Goal: Book appointment/travel/reservation

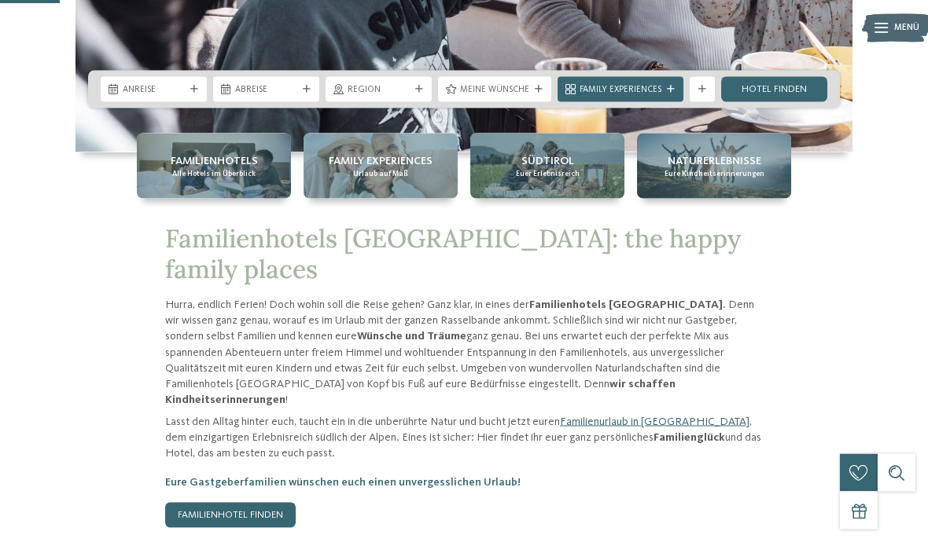
scroll to position [362, 0]
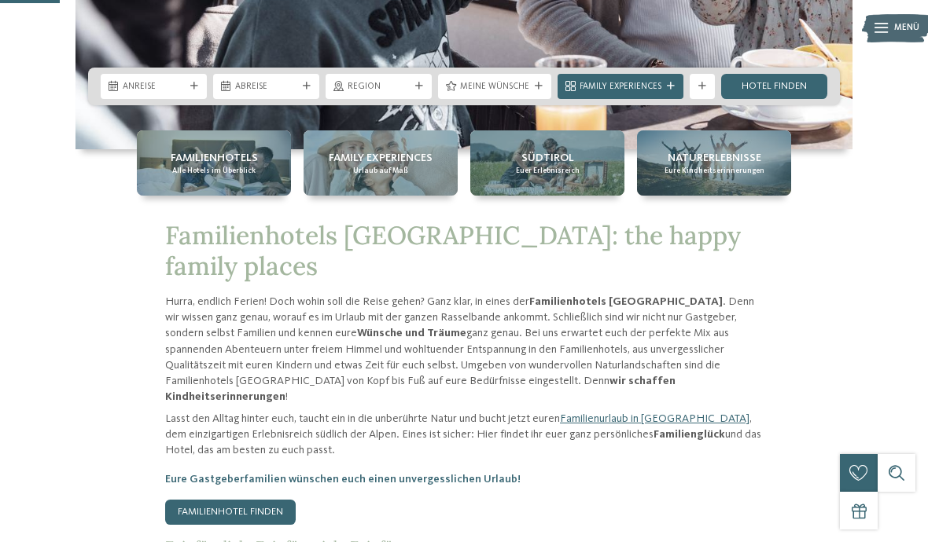
click at [242, 176] on span "Alle Hotels im Überblick" at bounding box center [213, 171] width 83 height 10
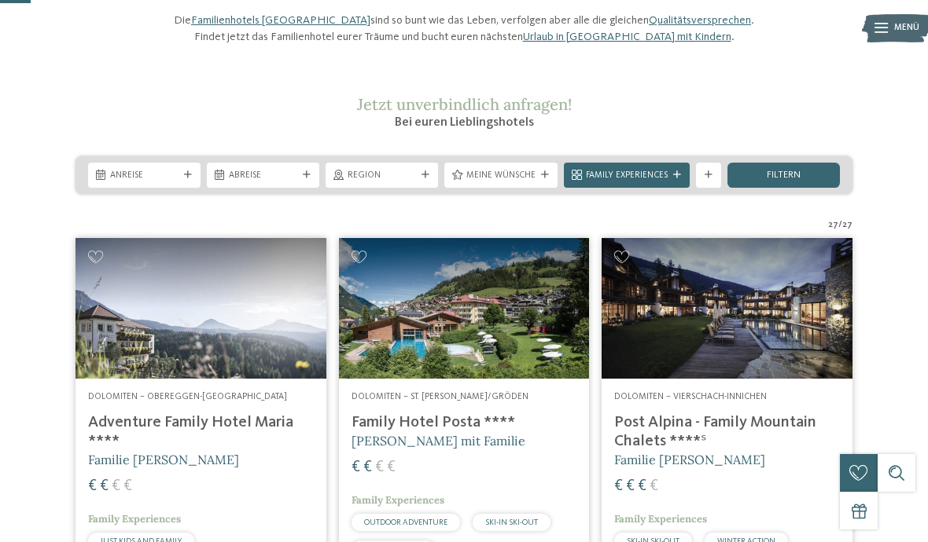
scroll to position [155, 0]
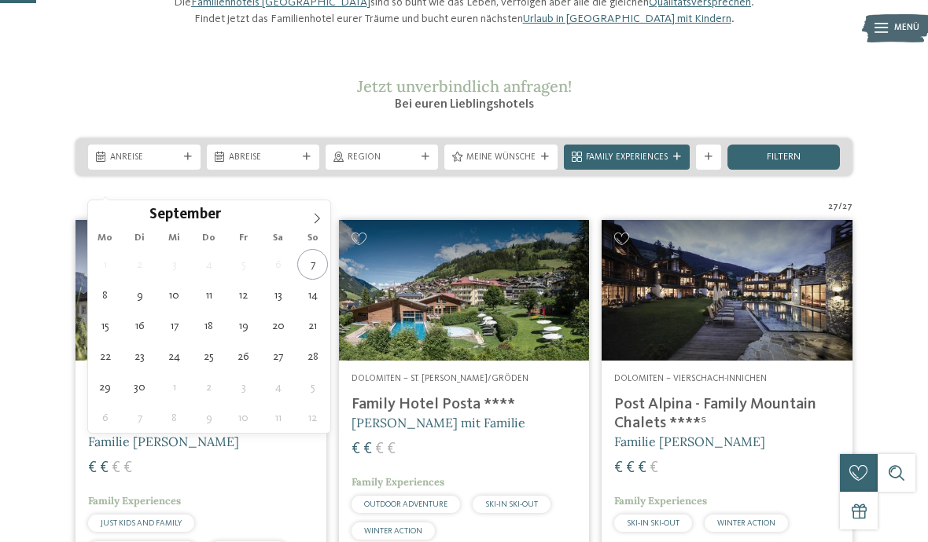
click at [308, 218] on span at bounding box center [316, 213] width 27 height 27
click at [303, 216] on span at bounding box center [316, 213] width 27 height 27
click at [313, 218] on icon at bounding box center [316, 218] width 11 height 11
type div "[DATE]"
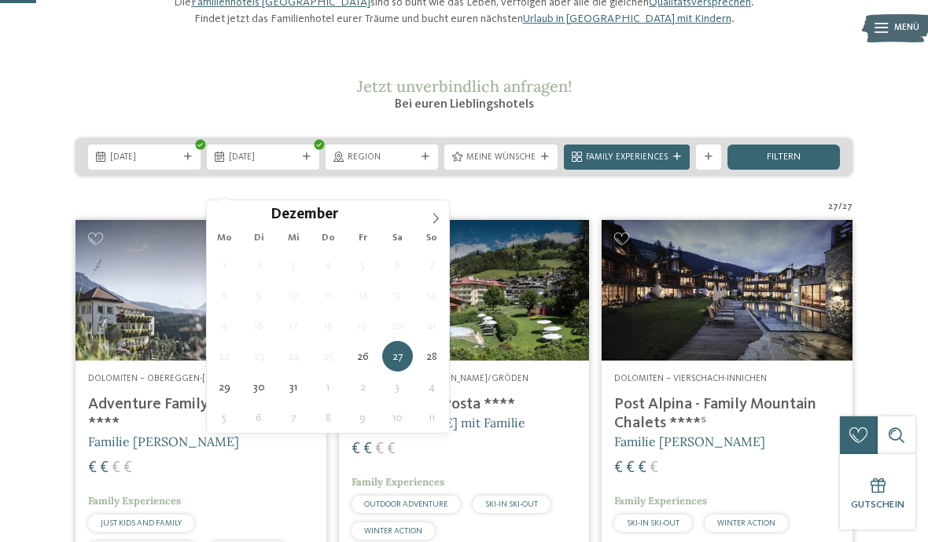
click at [427, 214] on span at bounding box center [435, 213] width 27 height 27
type input "****"
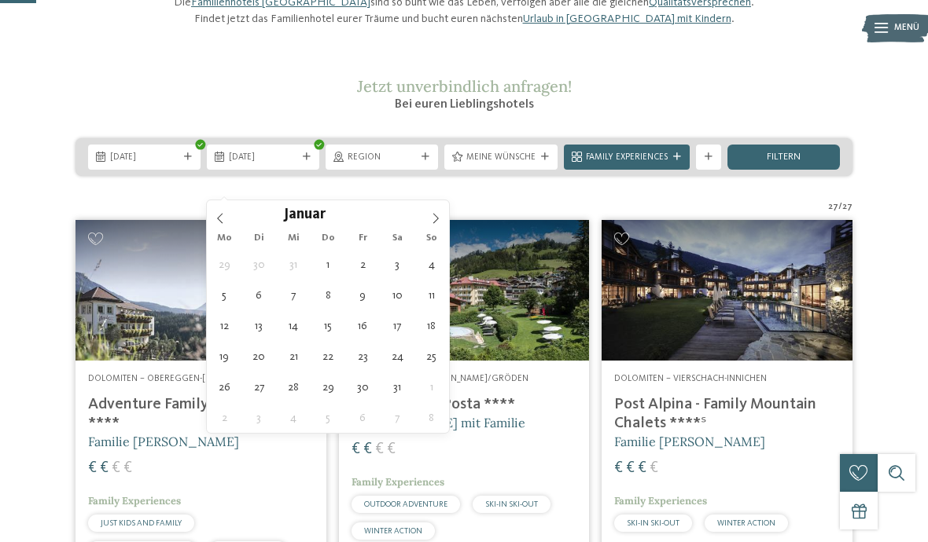
type div "[DATE]"
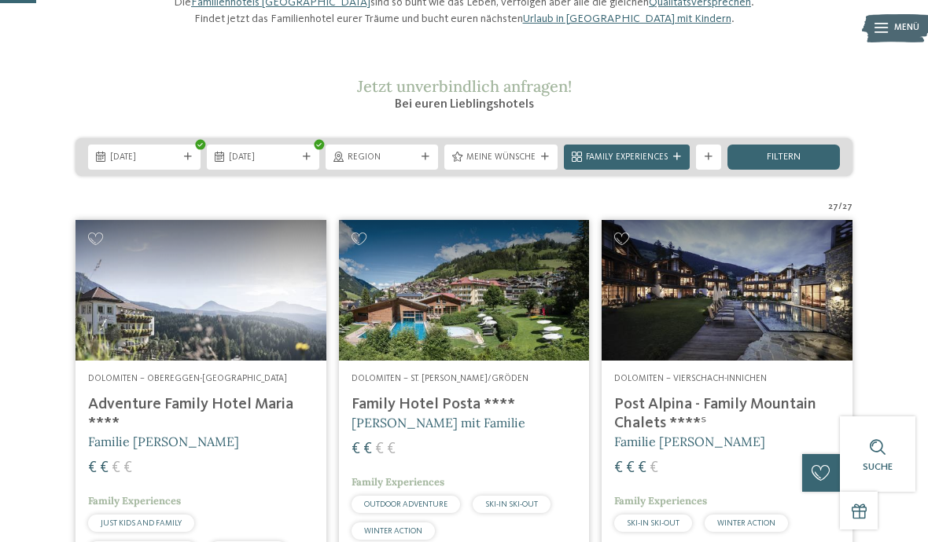
click at [794, 170] on div "filtern" at bounding box center [783, 157] width 112 height 25
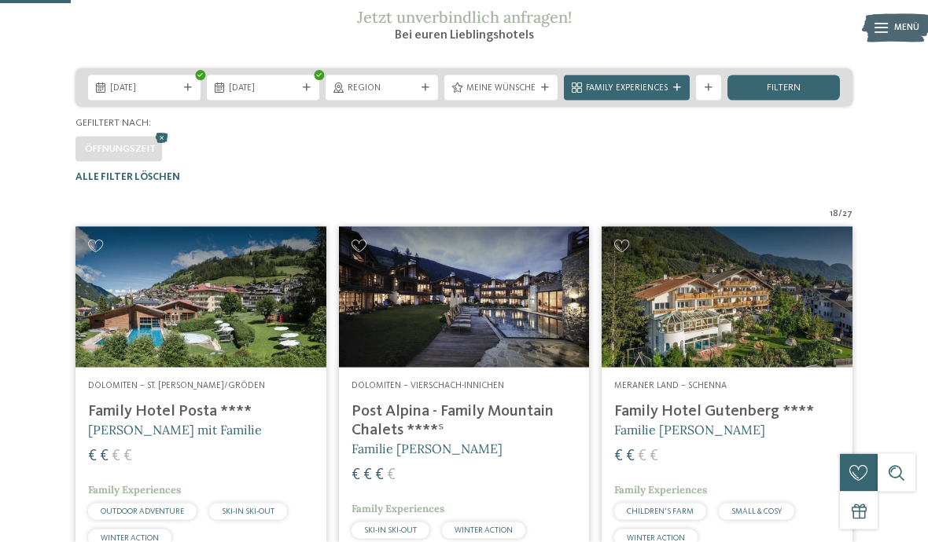
scroll to position [225, 0]
click at [678, 91] on icon at bounding box center [677, 87] width 8 height 8
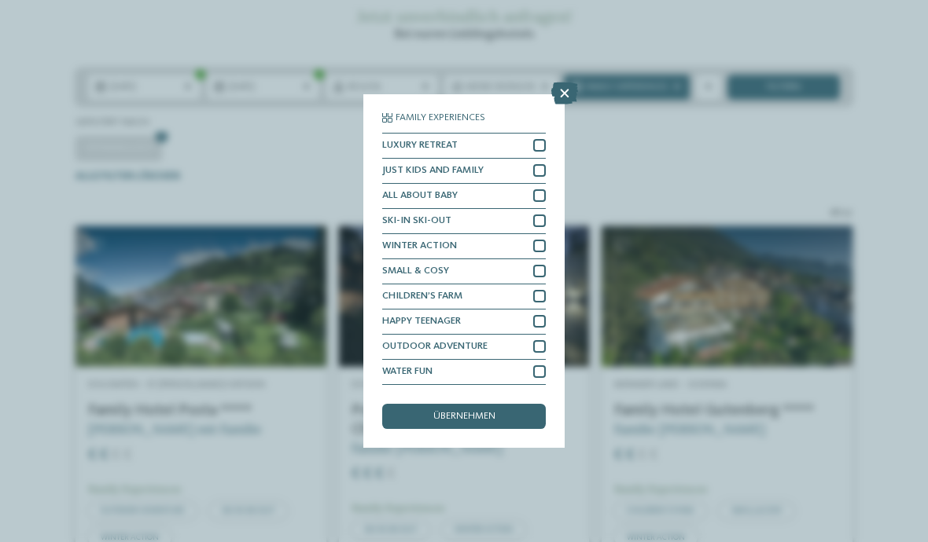
click at [885, 186] on div "Family Experiences LUXURY RETREAT JUST KIDS AND FAMILY" at bounding box center [464, 271] width 928 height 542
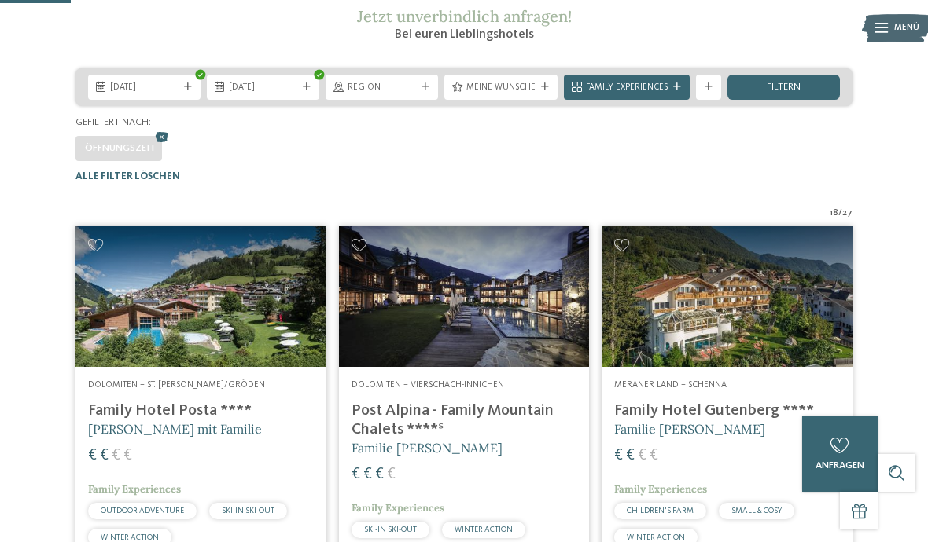
click at [711, 91] on icon at bounding box center [708, 87] width 8 height 8
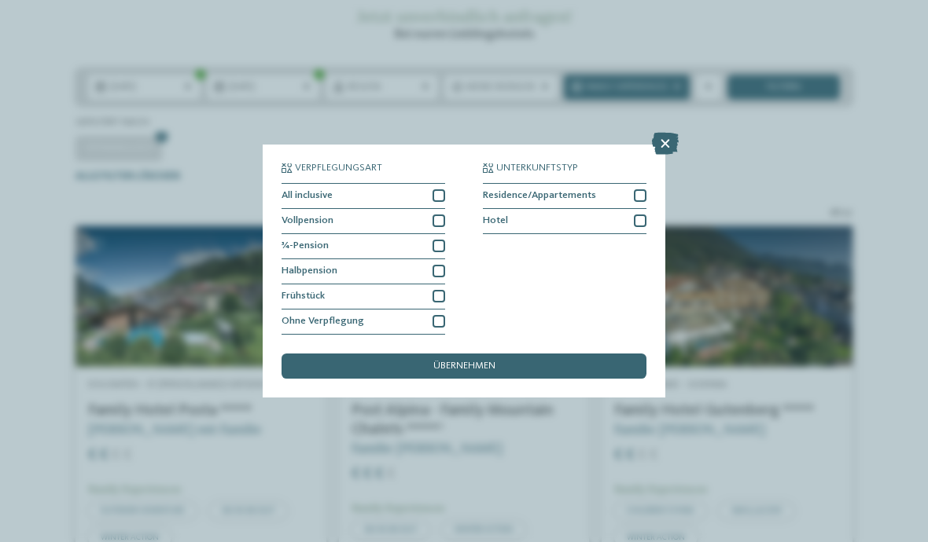
click at [438, 215] on div at bounding box center [438, 221] width 13 height 13
click at [501, 354] on div "übernehmen" at bounding box center [463, 366] width 365 height 25
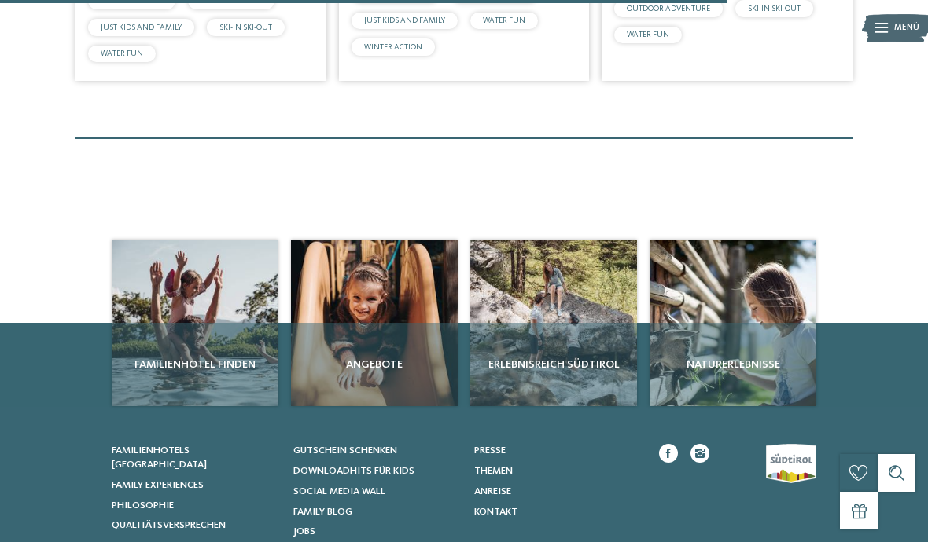
scroll to position [1205, 0]
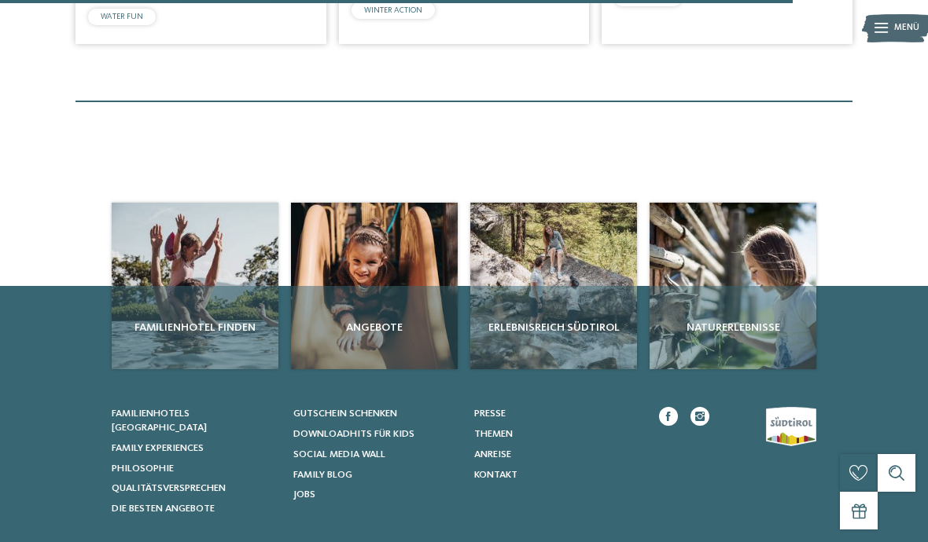
click at [395, 360] on div "Angebote" at bounding box center [374, 327] width 167 height 83
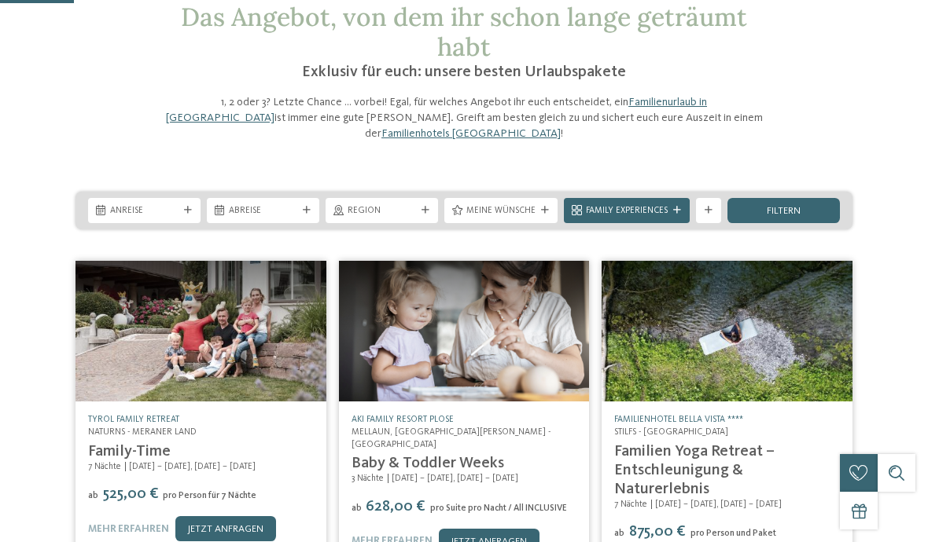
scroll to position [85, 0]
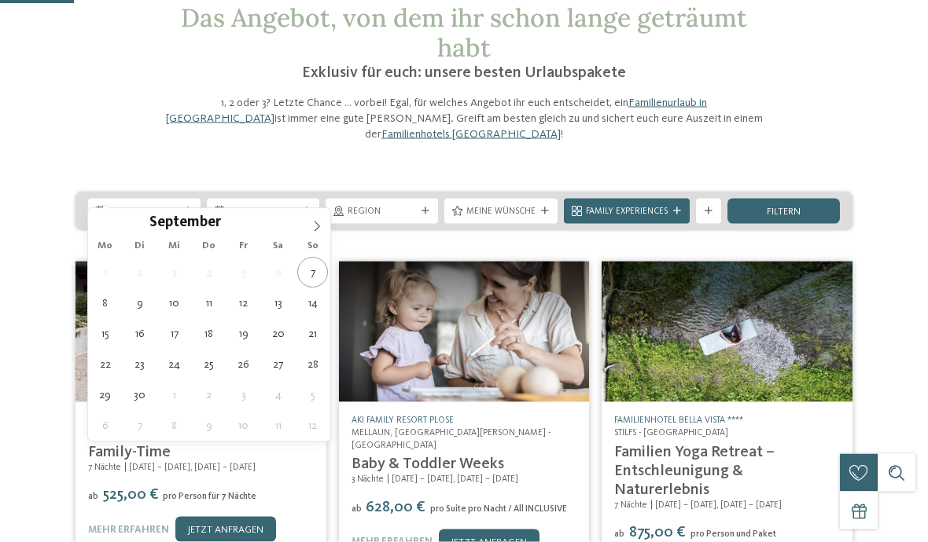
scroll to position [86, 0]
click at [311, 225] on icon at bounding box center [316, 226] width 11 height 11
click at [310, 222] on span at bounding box center [316, 221] width 27 height 27
click at [318, 227] on icon at bounding box center [316, 226] width 11 height 11
click at [308, 228] on span at bounding box center [316, 221] width 27 height 27
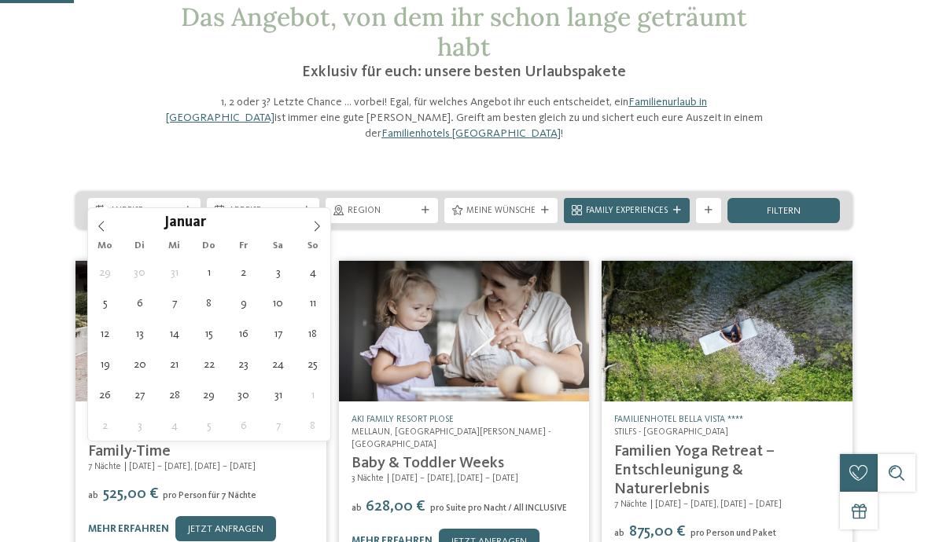
click at [105, 226] on icon at bounding box center [101, 226] width 11 height 11
type input "****"
type div "[DATE]"
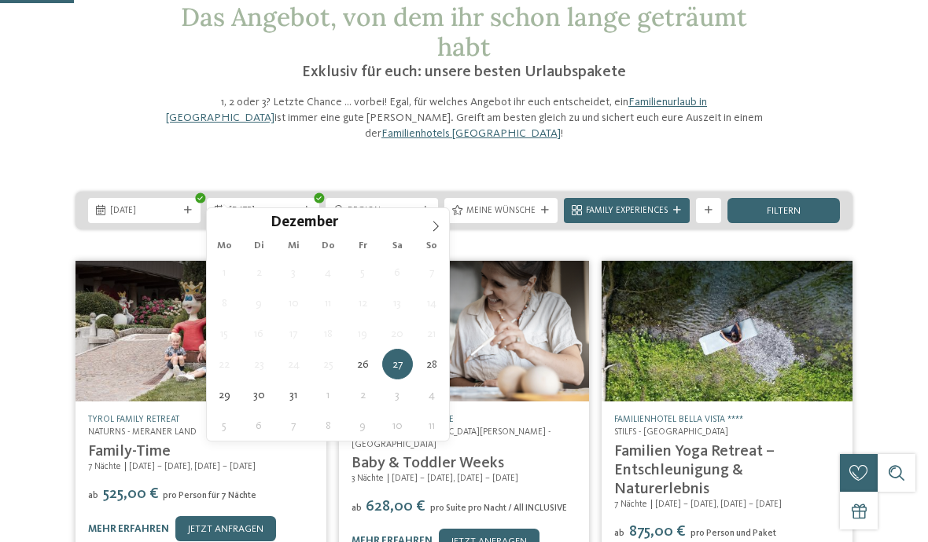
click at [426, 222] on span at bounding box center [435, 221] width 27 height 27
type input "****"
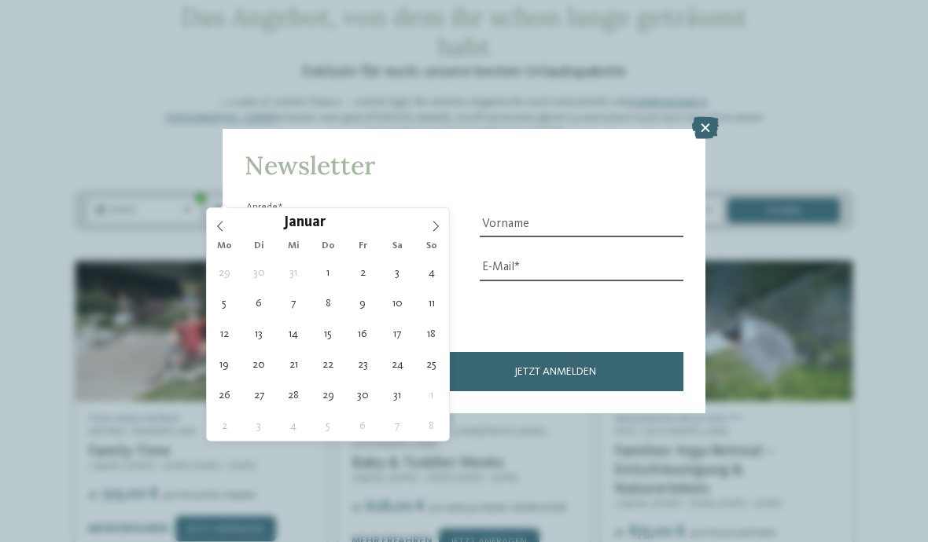
type div "[DATE]"
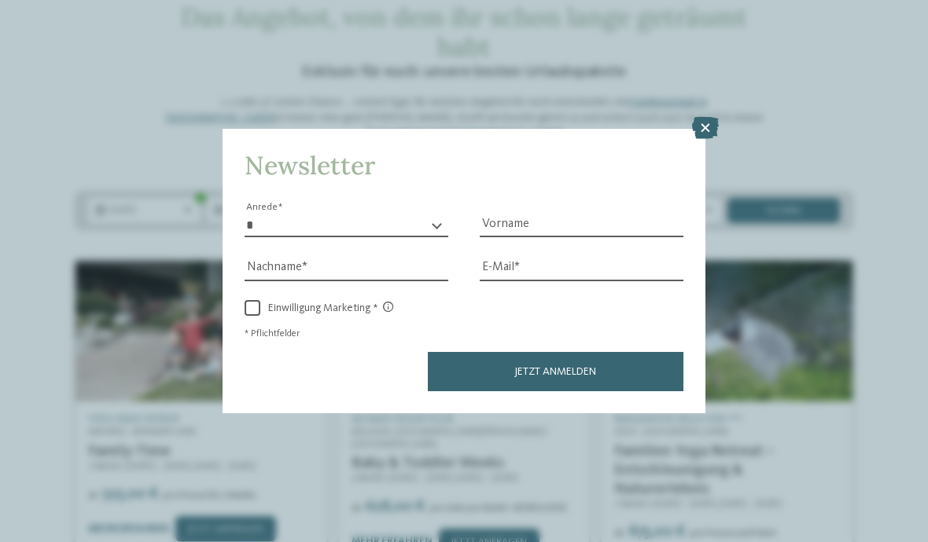
click at [696, 117] on icon at bounding box center [705, 128] width 27 height 22
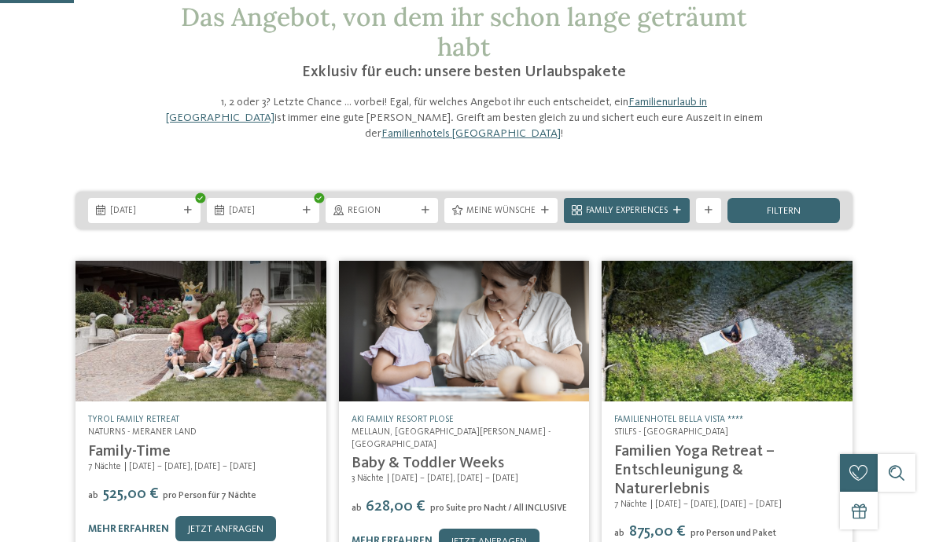
click at [799, 207] on span "filtern" at bounding box center [783, 212] width 34 height 10
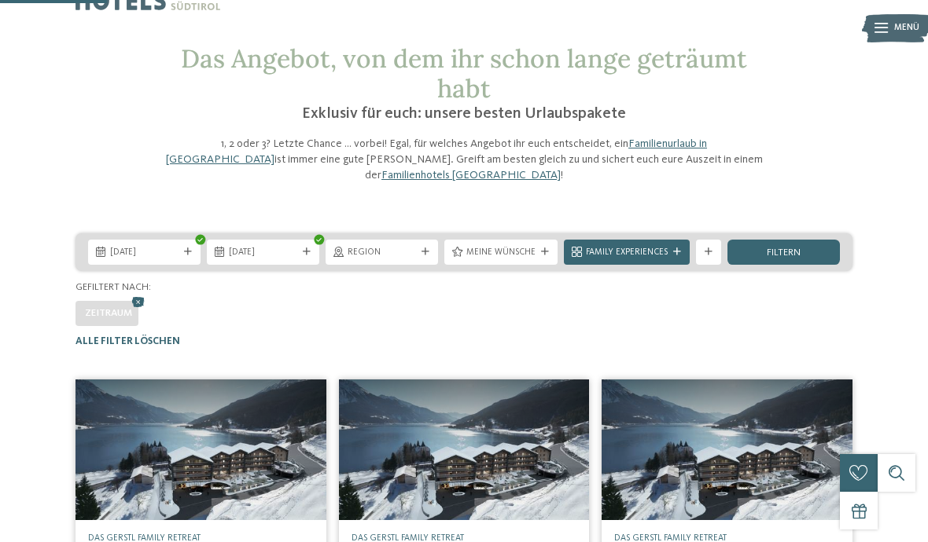
scroll to position [0, 0]
